Goal: Find specific page/section: Find specific page/section

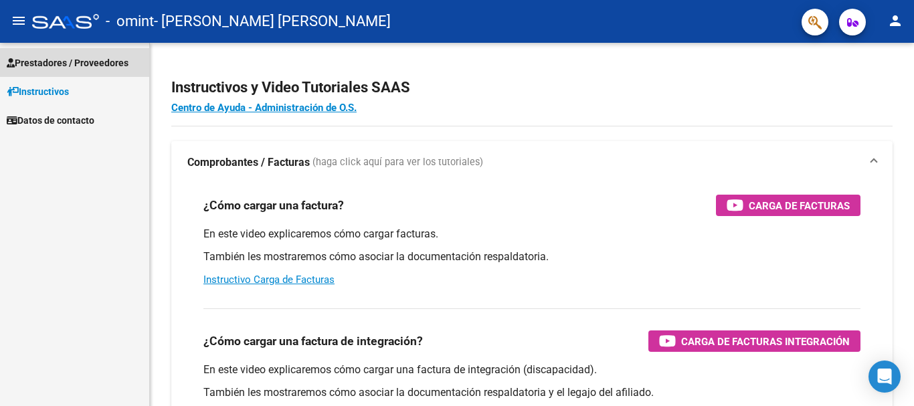
click at [83, 66] on span "Prestadores / Proveedores" at bounding box center [68, 63] width 122 height 15
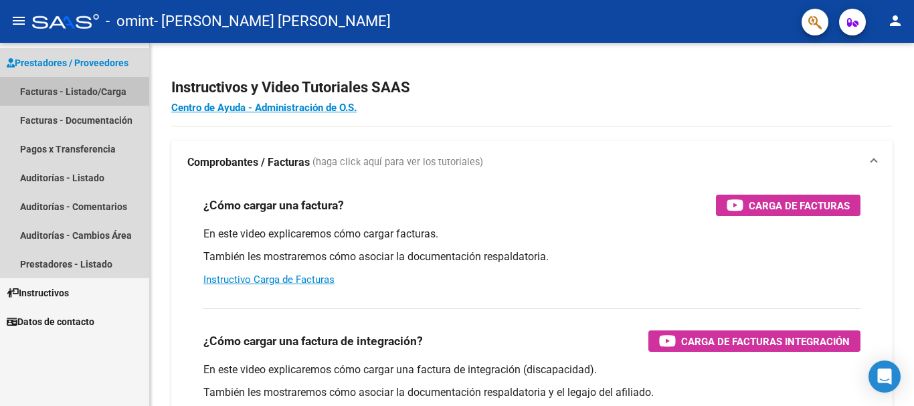
click at [69, 90] on link "Facturas - Listado/Carga" at bounding box center [74, 91] width 149 height 29
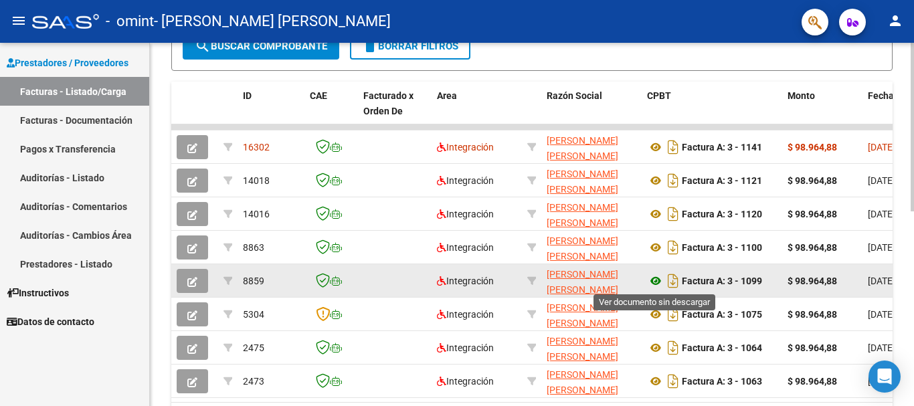
click at [655, 276] on icon at bounding box center [655, 281] width 17 height 16
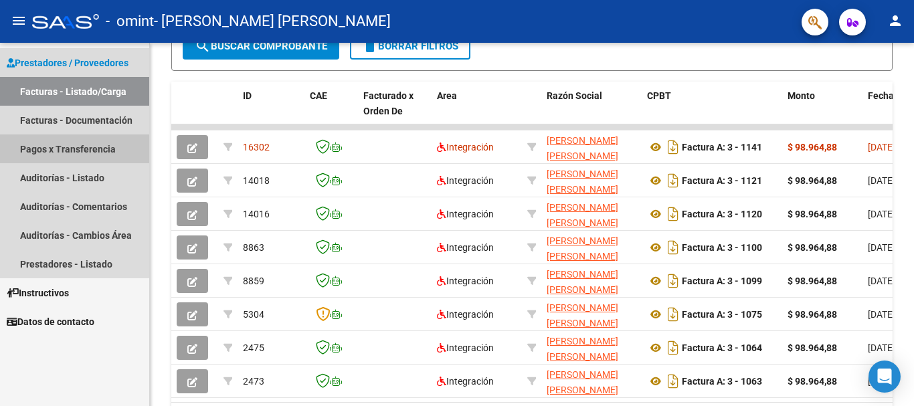
click at [69, 148] on link "Pagos x Transferencia" at bounding box center [74, 148] width 149 height 29
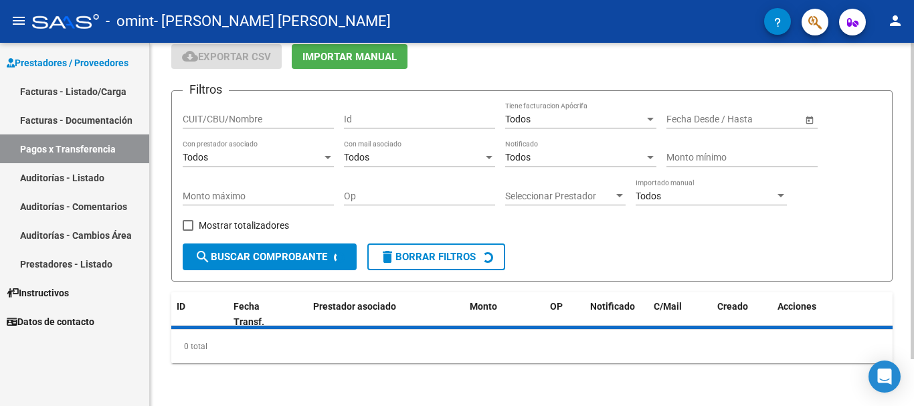
scroll to position [84, 0]
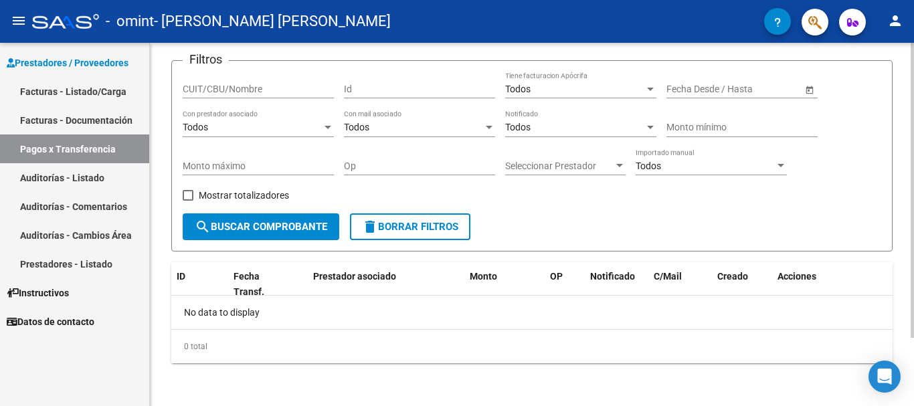
click at [214, 233] on span "search Buscar Comprobante" at bounding box center [261, 227] width 132 height 12
click at [287, 82] on div "CUIT/CBU/Nombre" at bounding box center [258, 85] width 151 height 27
click at [284, 92] on input "CUIT/CBU/Nombre" at bounding box center [258, 89] width 151 height 11
drag, startPoint x: 284, startPoint y: 92, endPoint x: 370, endPoint y: 88, distance: 85.7
click at [286, 92] on input "CUIT/CBU/Nombre" at bounding box center [258, 89] width 151 height 11
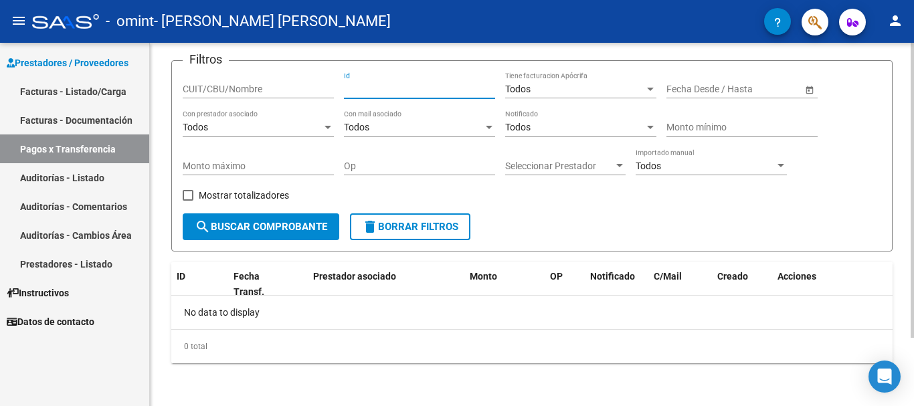
click at [383, 89] on input "Id" at bounding box center [419, 89] width 151 height 11
